Goal: Information Seeking & Learning: Learn about a topic

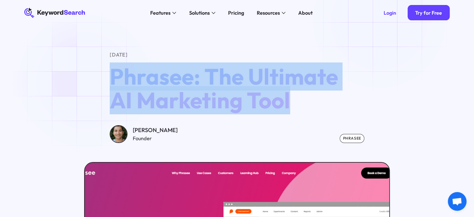
drag, startPoint x: 270, startPoint y: 107, endPoint x: 85, endPoint y: 80, distance: 186.9
click at [85, 80] on div "[DATE] Phrasee: The Ultimate AI Marketing Tool [PERSON_NAME] Founder Phrasee" at bounding box center [236, 97] width 445 height 92
drag, startPoint x: 174, startPoint y: 130, endPoint x: 133, endPoint y: 132, distance: 41.2
click at [133, 132] on div "[PERSON_NAME] Founder Phrasee" at bounding box center [237, 134] width 255 height 18
copy div "[PERSON_NAME]"
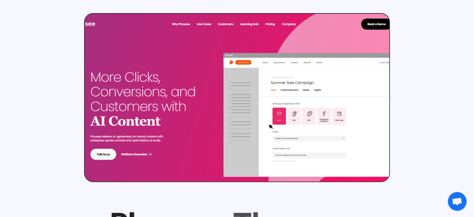
scroll to position [156, 0]
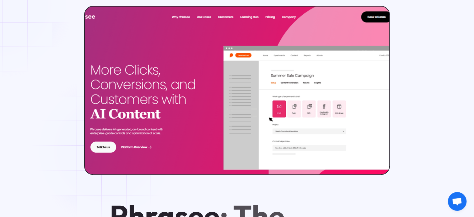
click at [106, 150] on img at bounding box center [236, 90] width 307 height 169
click at [282, 64] on img at bounding box center [236, 90] width 307 height 169
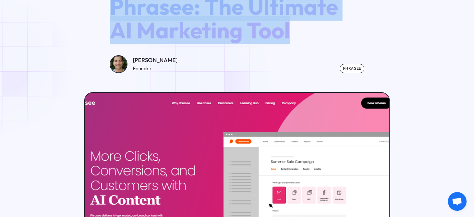
scroll to position [93, 0]
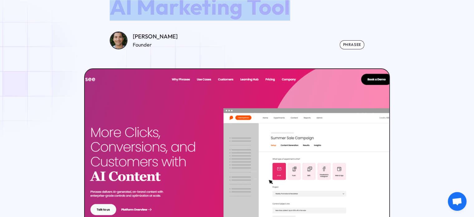
click at [181, 93] on img at bounding box center [236, 152] width 307 height 169
click at [192, 85] on img at bounding box center [236, 152] width 307 height 169
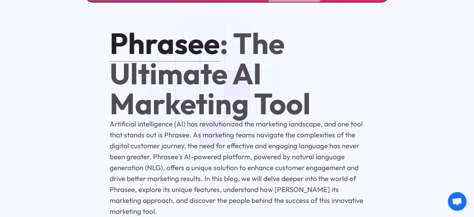
scroll to position [343, 0]
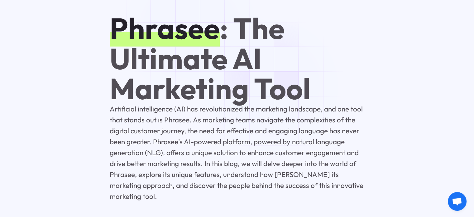
click at [192, 30] on link "Phrasee" at bounding box center [165, 28] width 110 height 37
